Goal: Task Accomplishment & Management: Use online tool/utility

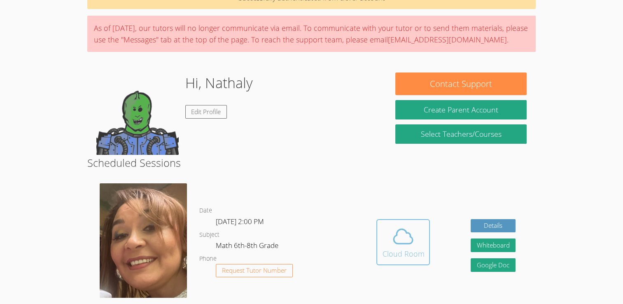
scroll to position [50, 0]
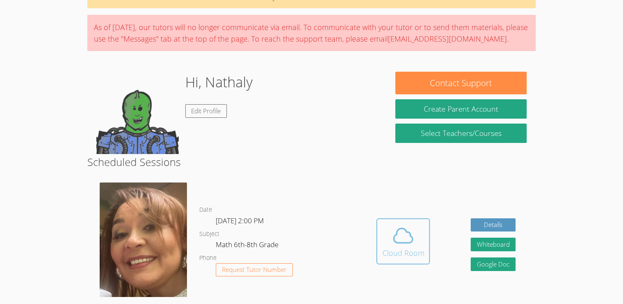
click at [412, 253] on div "Cloud Room" at bounding box center [403, 253] width 42 height 12
click at [283, 164] on h2 "Scheduled Sessions" at bounding box center [311, 162] width 449 height 16
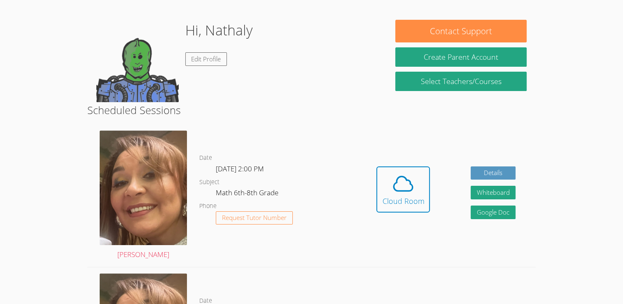
scroll to position [100, 0]
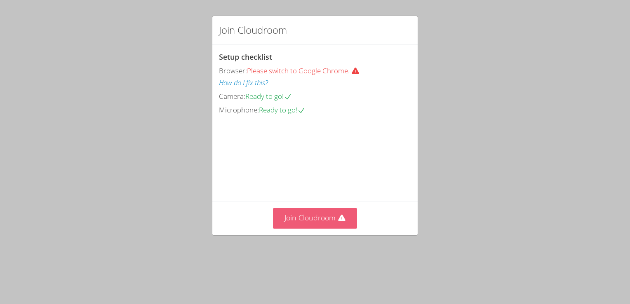
click at [306, 228] on button "Join Cloudroom" at bounding box center [315, 218] width 84 height 20
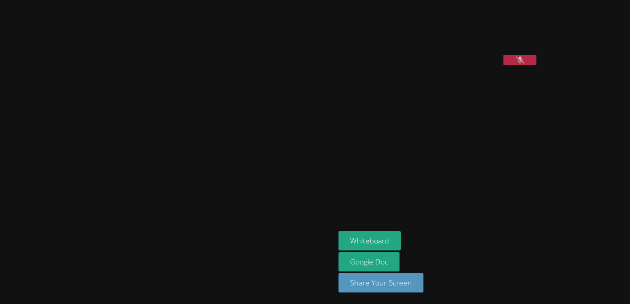
click at [623, 133] on div "Nathaly Banegas Martinez Whiteboard Google Doc Share Your Screen" at bounding box center [315, 152] width 630 height 304
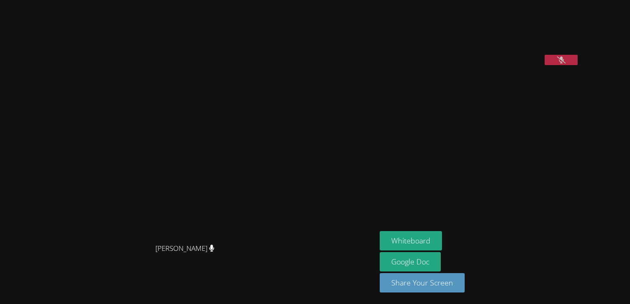
click at [565, 63] on icon at bounding box center [561, 59] width 9 height 7
click at [440, 259] on link "Google Doc" at bounding box center [409, 261] width 61 height 19
click at [433, 239] on button "Whiteboard" at bounding box center [410, 240] width 62 height 19
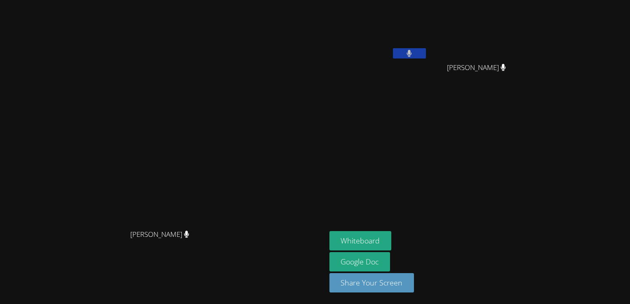
click at [426, 49] on button at bounding box center [409, 53] width 33 height 10
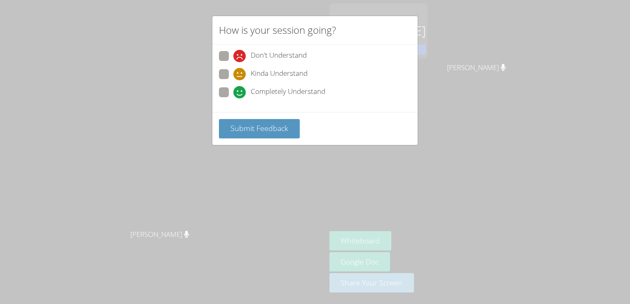
click at [287, 91] on span "Completely Understand" at bounding box center [287, 92] width 75 height 12
click at [240, 91] on input "Completely Understand" at bounding box center [236, 90] width 7 height 7
radio input "true"
click at [266, 123] on span "Submit Feedback" at bounding box center [259, 128] width 58 height 10
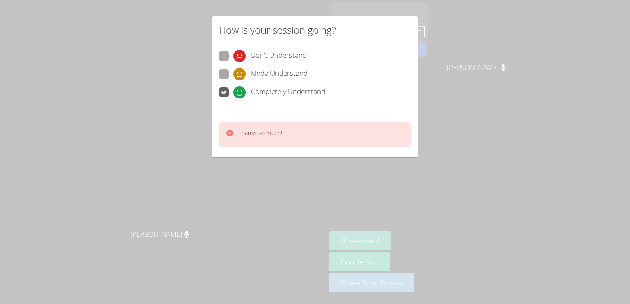
click at [269, 139] on div "Thanks so much!" at bounding box center [260, 135] width 43 height 12
click at [487, 50] on div "How is your session going? Don't Understand Kinda Understand Completely Underst…" at bounding box center [315, 152] width 630 height 304
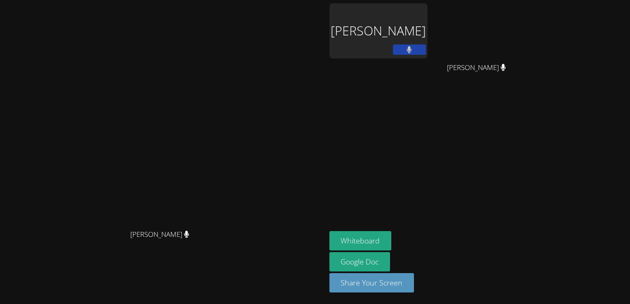
click at [426, 51] on button at bounding box center [409, 49] width 33 height 10
click at [426, 54] on button at bounding box center [409, 49] width 33 height 10
